Goal: Transaction & Acquisition: Purchase product/service

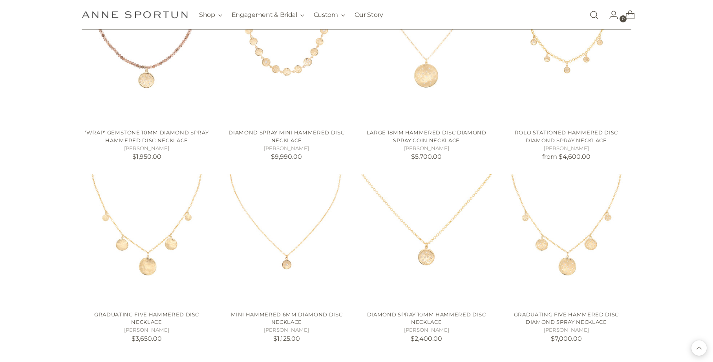
scroll to position [1282, 0]
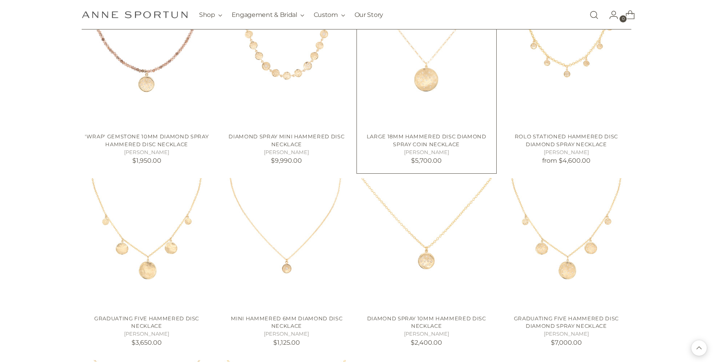
click at [0, 0] on img "Large 18mm Hammered Disc Diamond Spray Coin Necklace" at bounding box center [0, 0] width 0 height 0
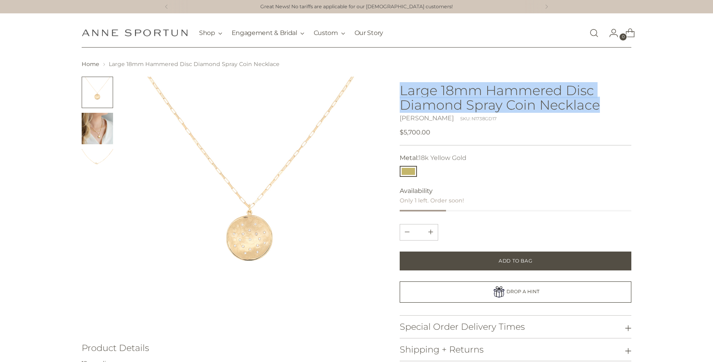
drag, startPoint x: 398, startPoint y: 87, endPoint x: 602, endPoint y: 107, distance: 204.3
click at [602, 107] on div at bounding box center [357, 259] width 550 height 364
copy h1 "Large 18mm Hammered Disc Diamond Spray Coin Necklace"
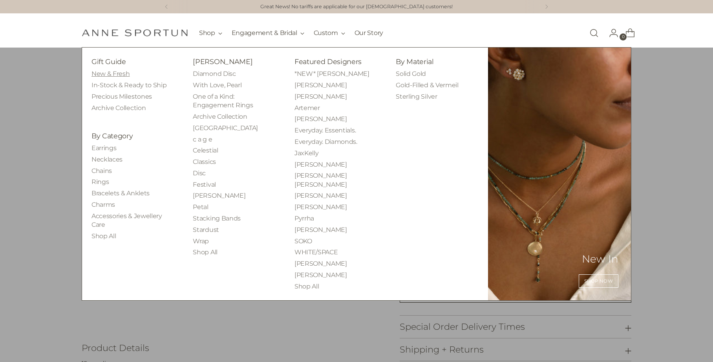
click at [102, 75] on link "New & Fresh" at bounding box center [110, 73] width 38 height 7
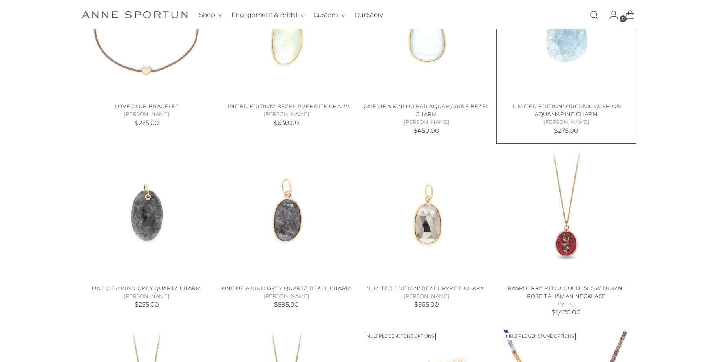
scroll to position [231, 0]
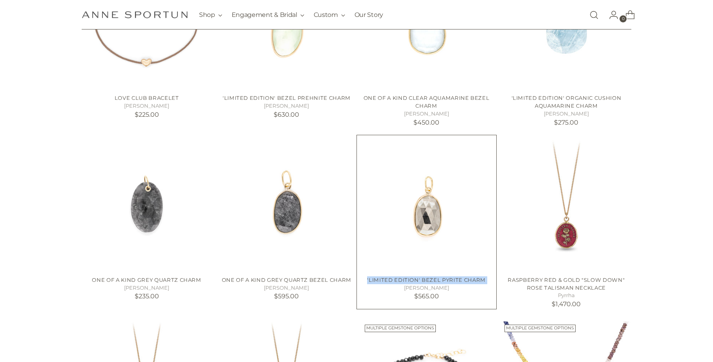
drag, startPoint x: 365, startPoint y: 281, endPoint x: 484, endPoint y: 283, distance: 118.6
click at [484, 283] on div "'Limited Edition' Bezel Pyrite Charm [PERSON_NAME] $565.00" at bounding box center [427, 288] width 130 height 25
copy div "'Limited Edition' Bezel Pyrite Charm"
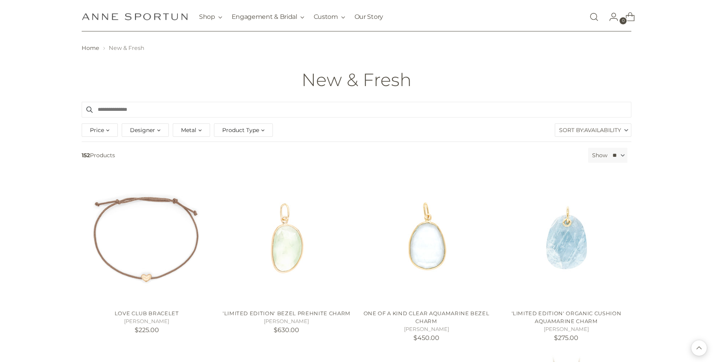
scroll to position [0, 0]
